Goal: Transaction & Acquisition: Purchase product/service

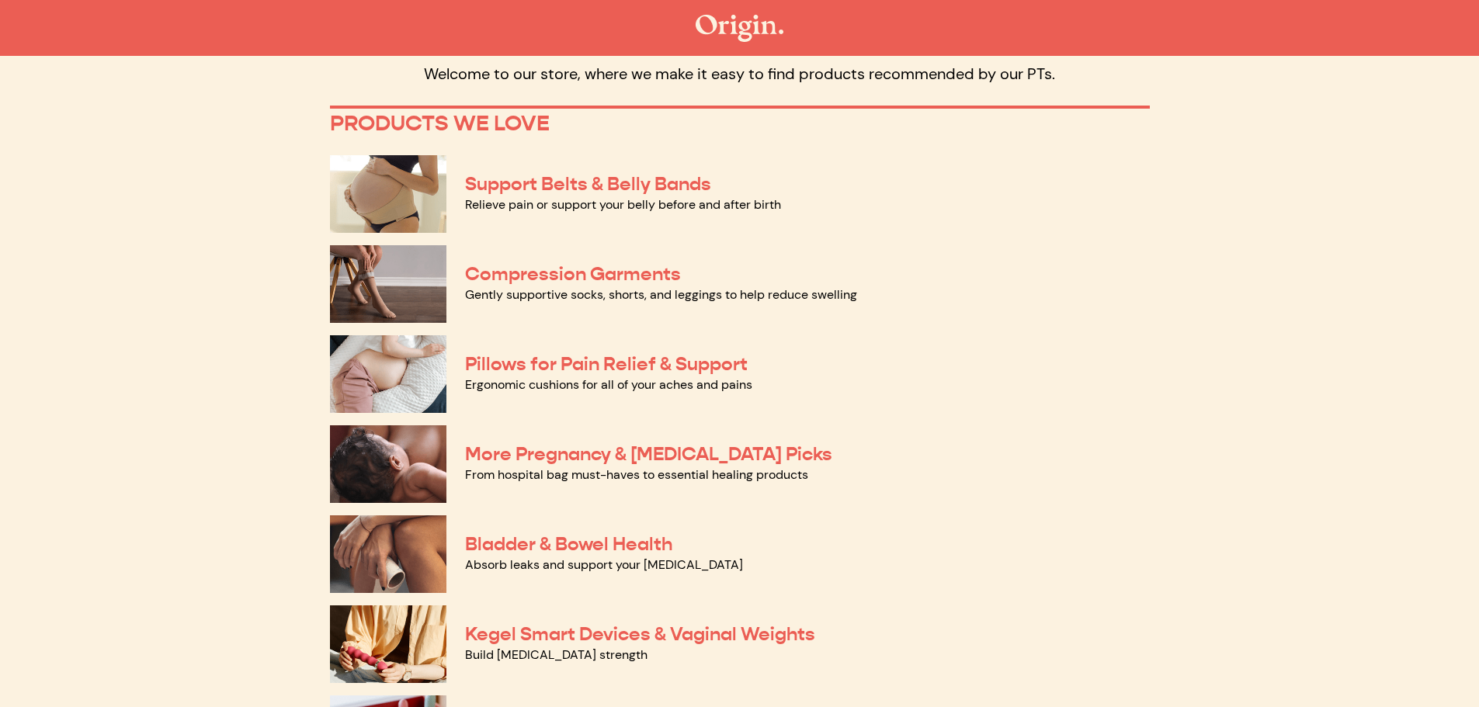
scroll to position [310, 0]
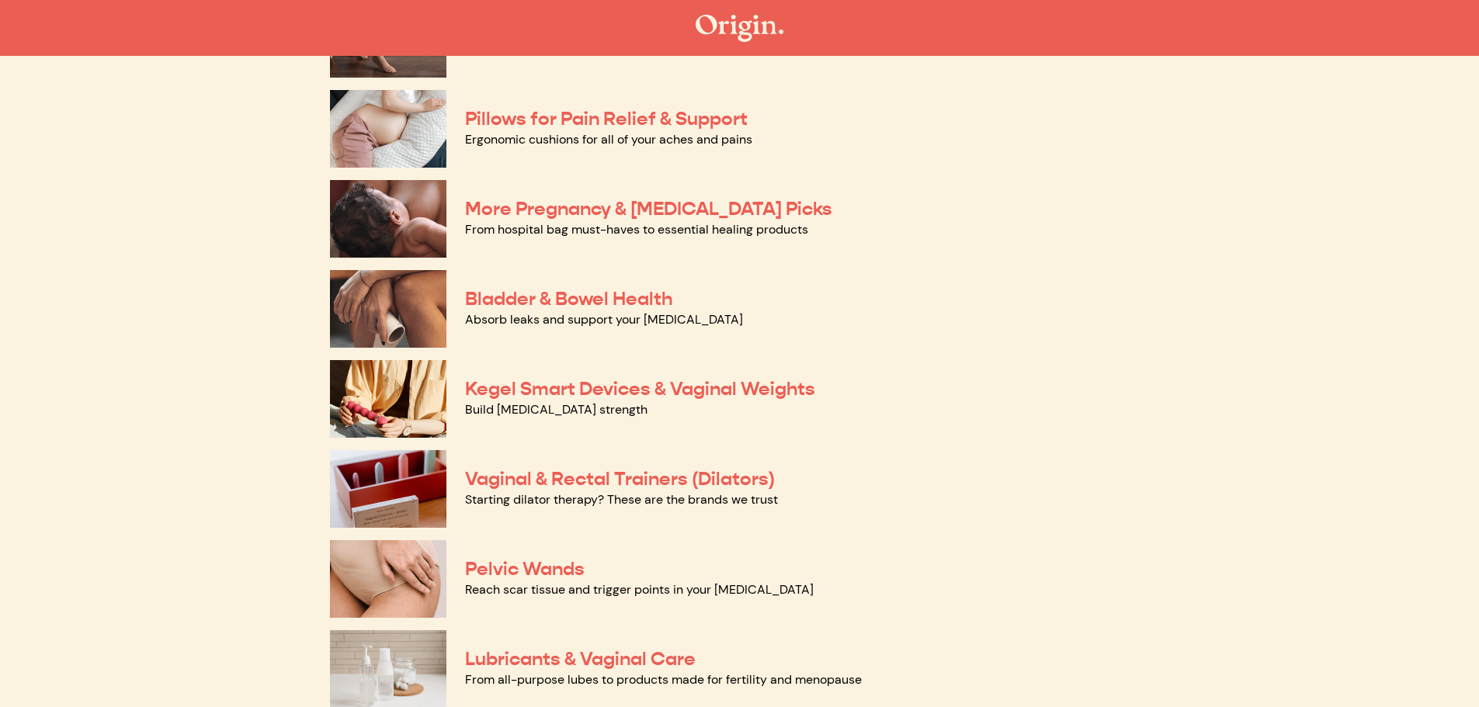
click at [595, 466] on div "Vaginal & Rectal Trainers (Dilators) Starting dilator therapy? These are the br…" at bounding box center [740, 489] width 820 height 90
click at [598, 477] on link "Vaginal & Rectal Trainers (Dilators)" at bounding box center [620, 478] width 310 height 23
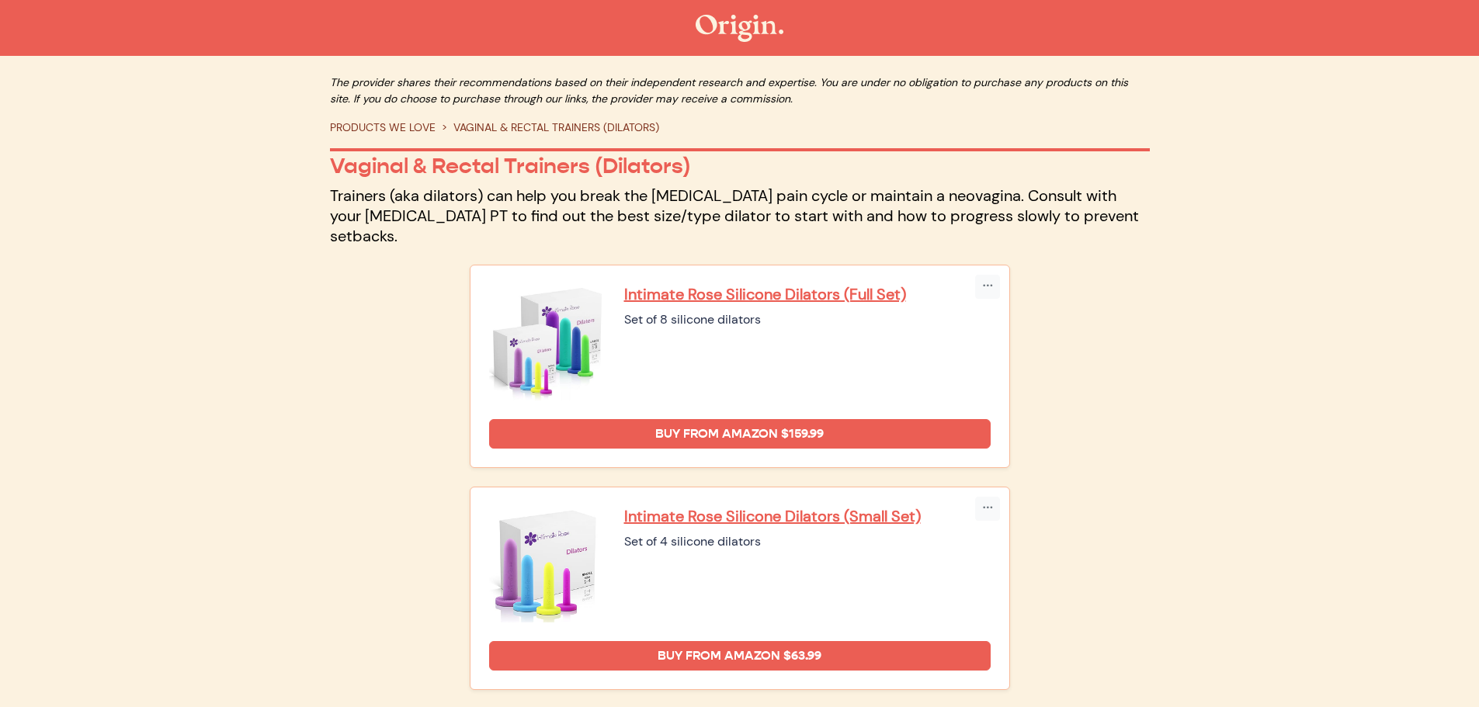
click at [400, 127] on link "PRODUCTS WE LOVE" at bounding box center [383, 127] width 106 height 14
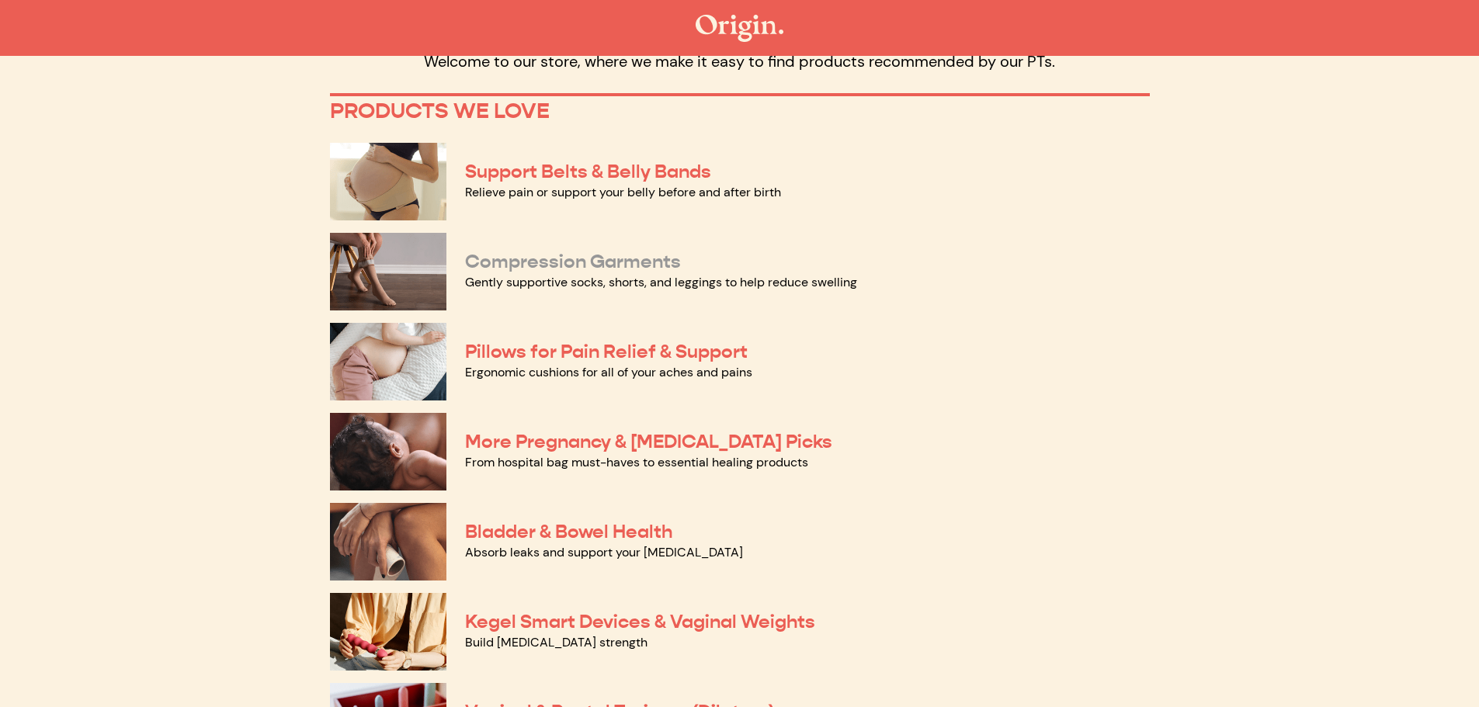
scroll to position [621, 0]
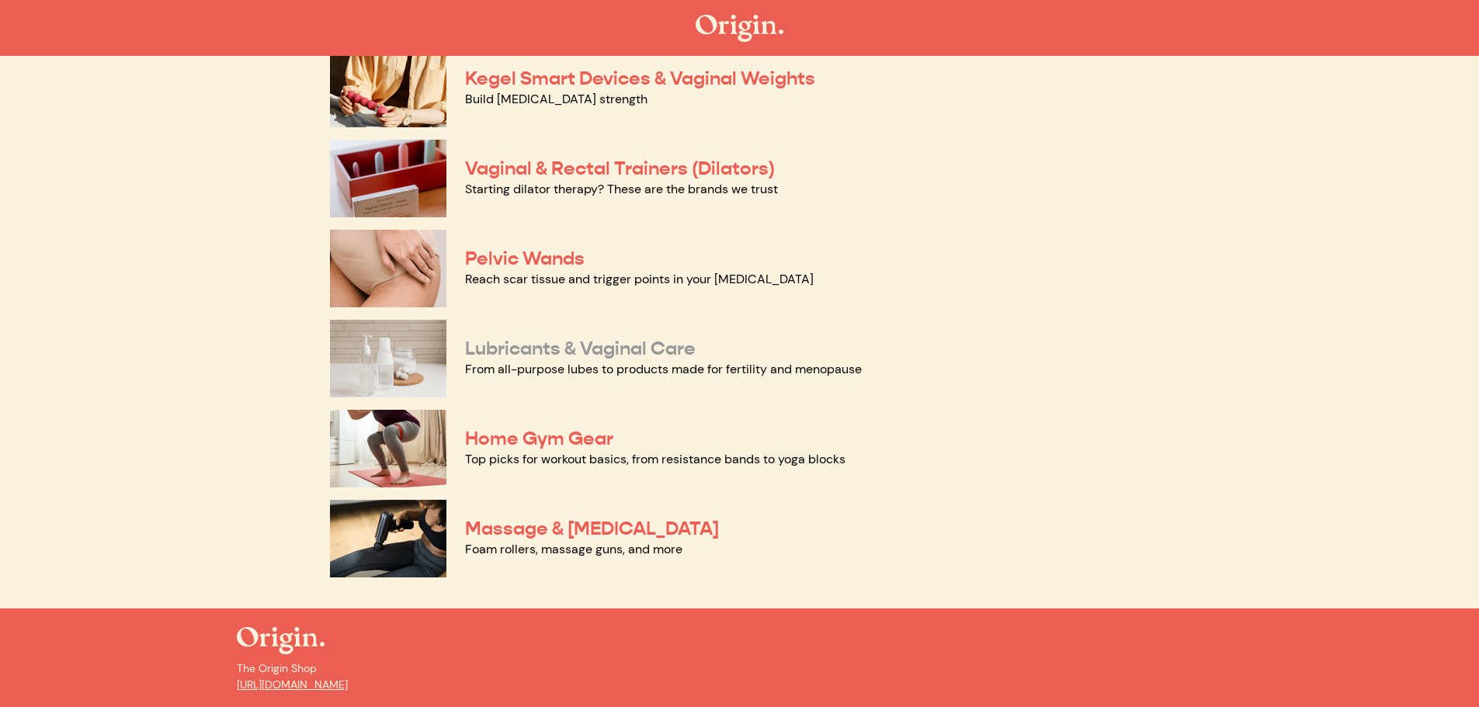
click at [590, 346] on link "Lubricants & Vaginal Care" at bounding box center [580, 348] width 231 height 23
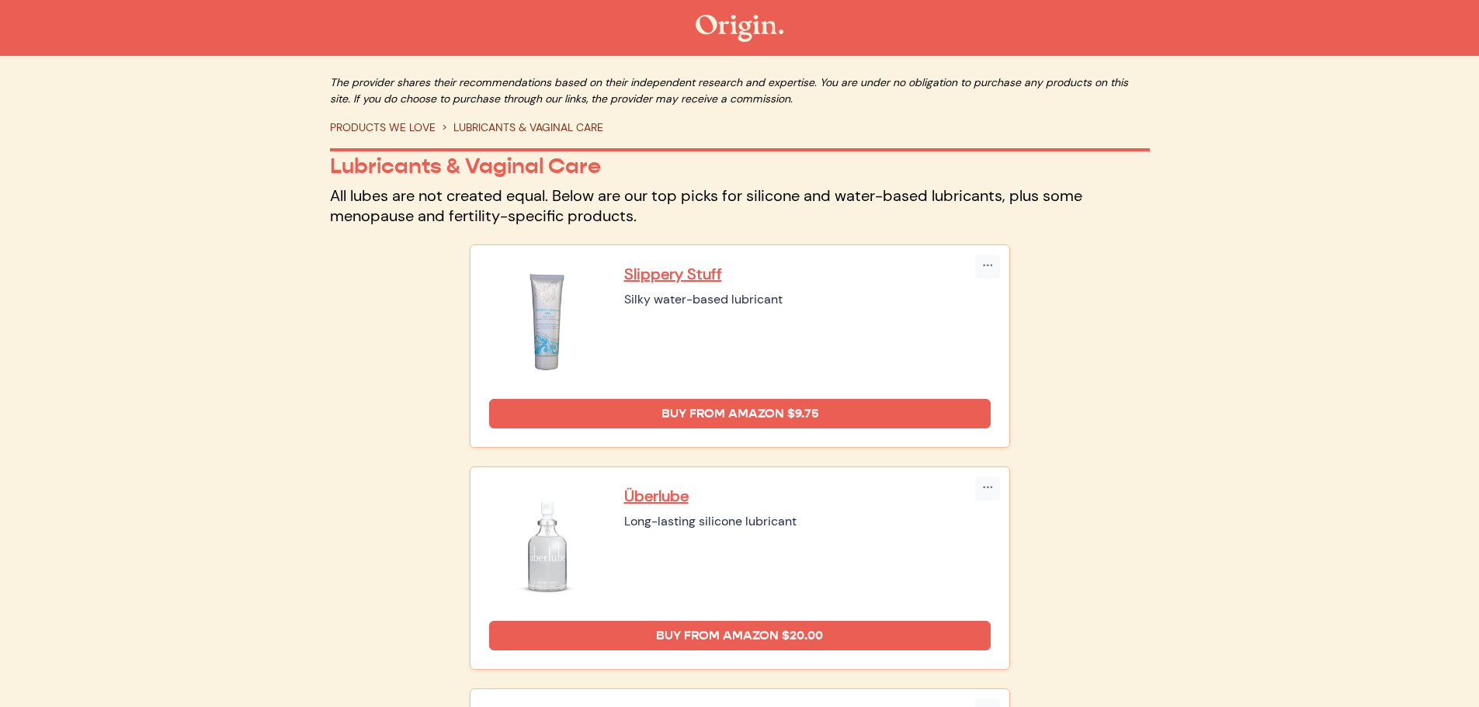
click at [504, 127] on li "LUBRICANTS & VAGINAL CARE" at bounding box center [519, 128] width 168 height 16
click at [417, 128] on link "PRODUCTS WE LOVE" at bounding box center [383, 127] width 106 height 14
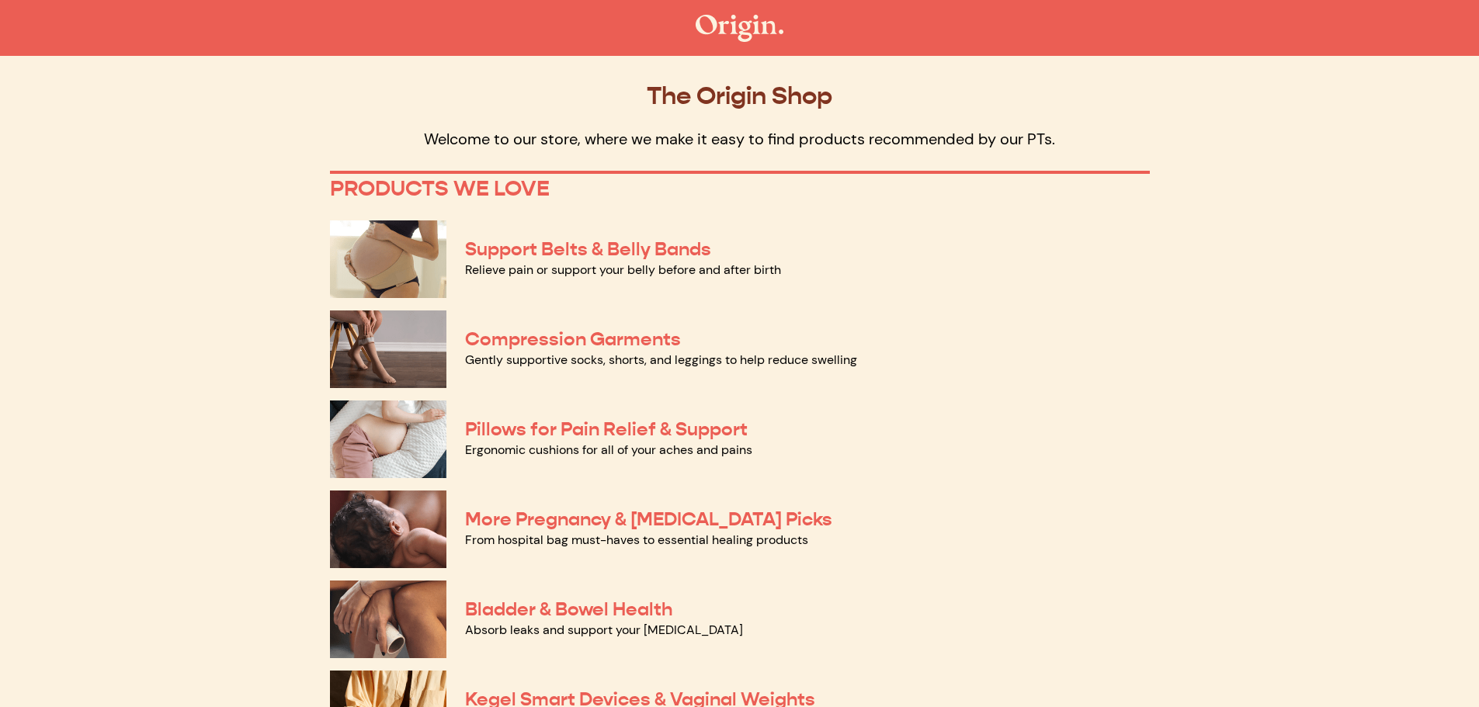
scroll to position [310, 0]
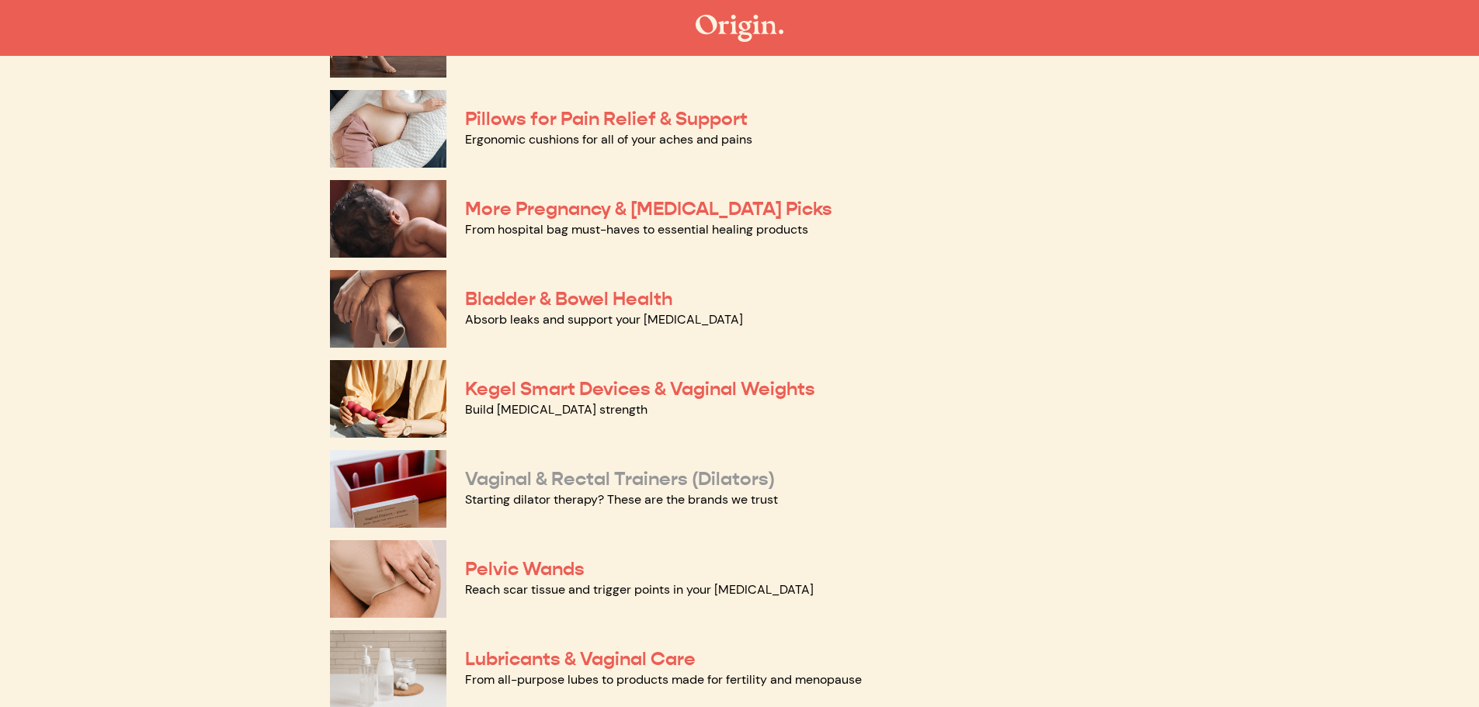
click at [550, 481] on link "Vaginal & Rectal Trainers (Dilators)" at bounding box center [620, 478] width 310 height 23
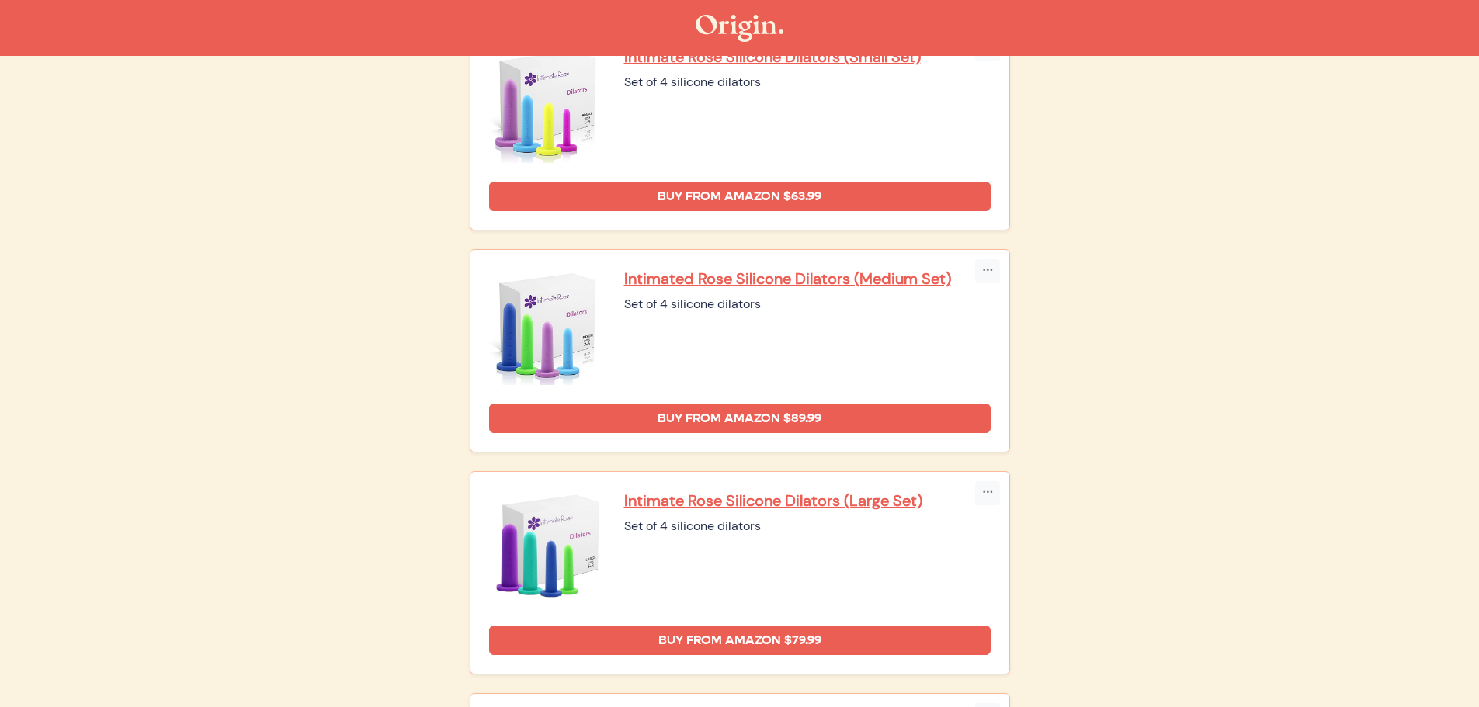
scroll to position [466, 0]
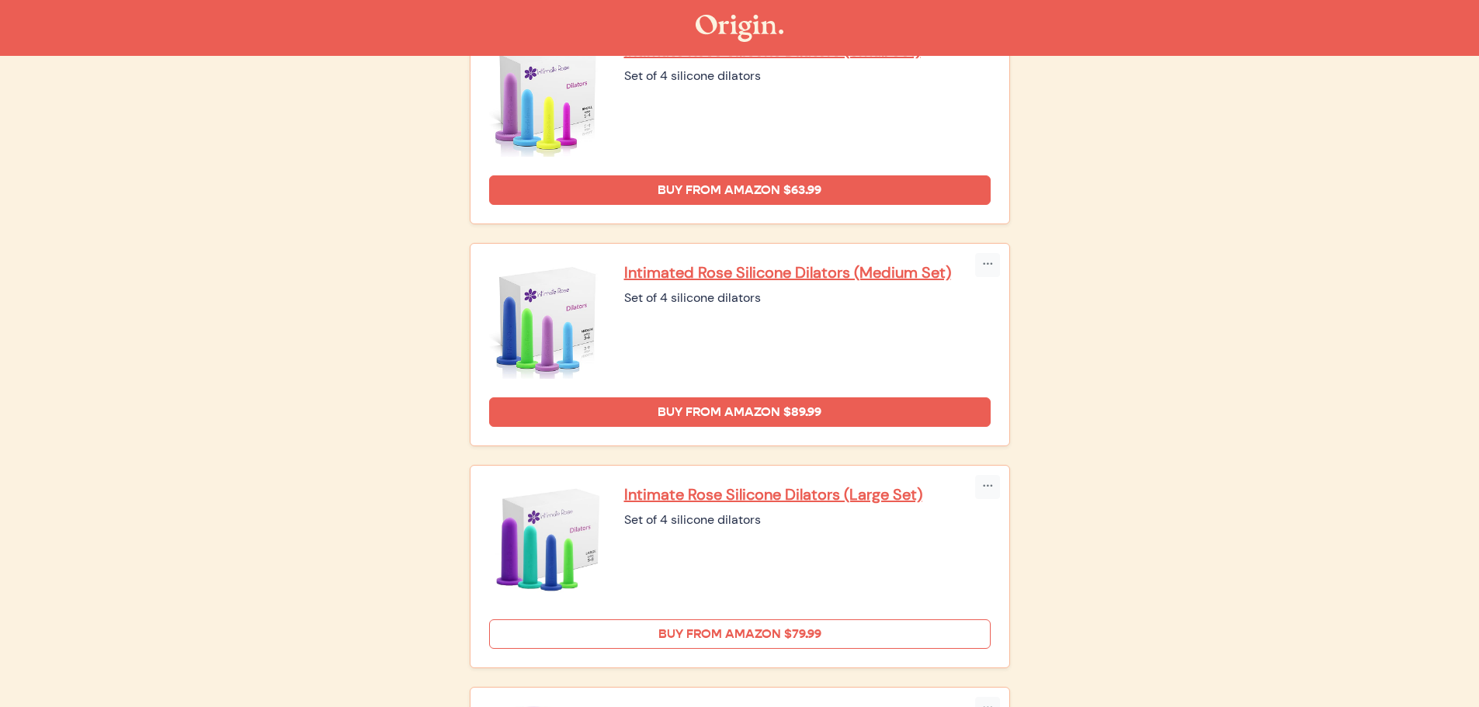
click at [804, 619] on link "Buy from Amazon $79.99" at bounding box center [739, 633] width 501 height 29
